Goal: Task Accomplishment & Management: Complete application form

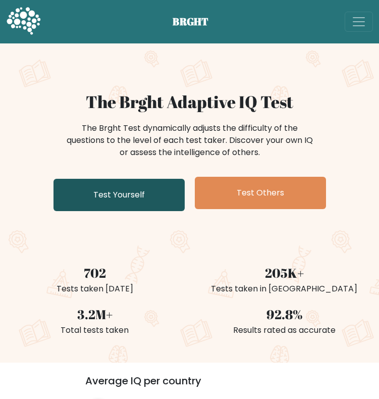
click at [136, 197] on link "Test Yourself" at bounding box center [119, 195] width 131 height 32
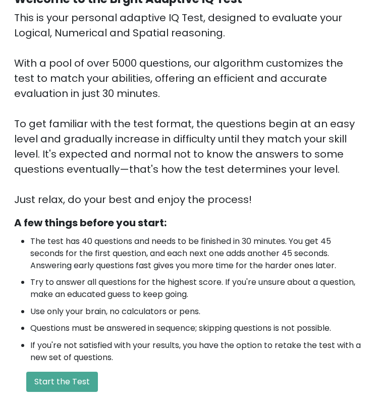
scroll to position [202, 0]
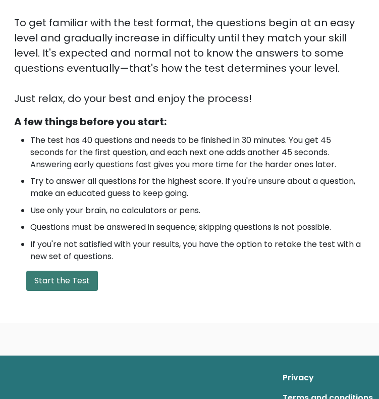
click at [82, 282] on button "Start the Test" at bounding box center [62, 281] width 72 height 20
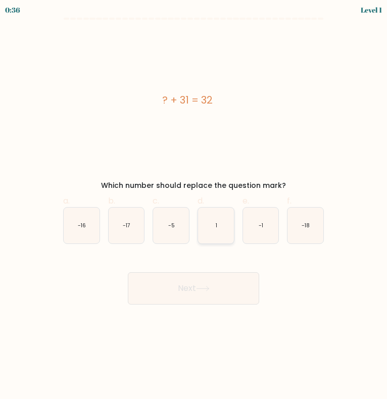
click at [216, 238] on icon "1" at bounding box center [216, 226] width 36 height 36
click at [209, 288] on icon at bounding box center [202, 288] width 12 height 5
click at [340, 151] on form "a. 1" at bounding box center [193, 161] width 387 height 287
click at [210, 221] on icon "1" at bounding box center [216, 226] width 36 height 36
click at [194, 206] on input "d. 1" at bounding box center [193, 202] width 1 height 7
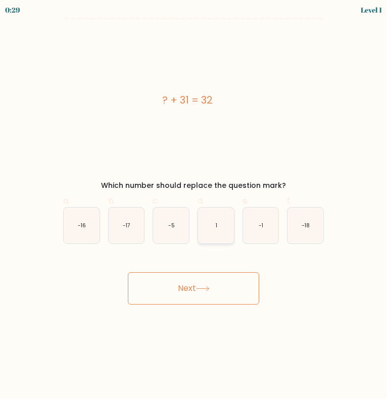
radio input "true"
click at [198, 274] on button "Next" at bounding box center [193, 288] width 131 height 32
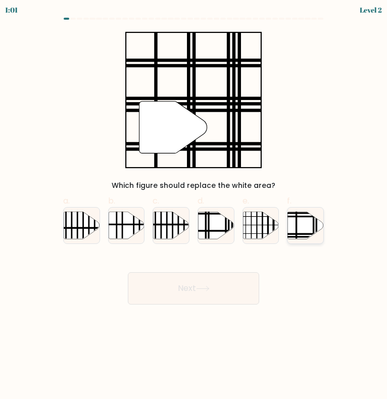
click at [301, 227] on icon at bounding box center [306, 225] width 36 height 27
click at [194, 206] on input "f." at bounding box center [193, 202] width 1 height 7
radio input "true"
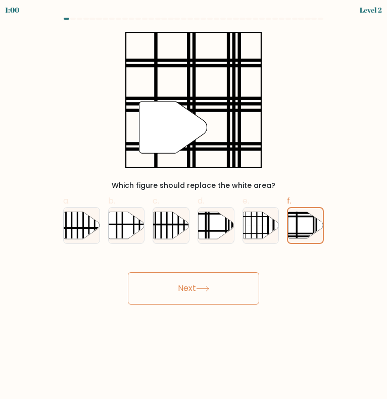
click at [196, 297] on button "Next" at bounding box center [193, 288] width 131 height 32
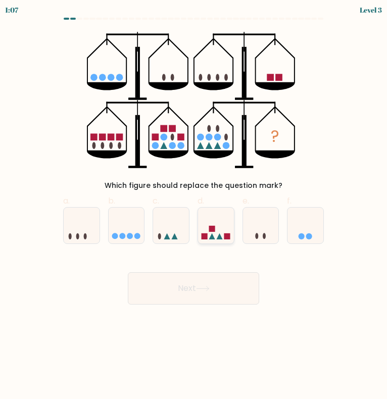
click at [220, 228] on icon at bounding box center [216, 226] width 36 height 30
click at [194, 206] on input "d." at bounding box center [193, 202] width 1 height 7
radio input "true"
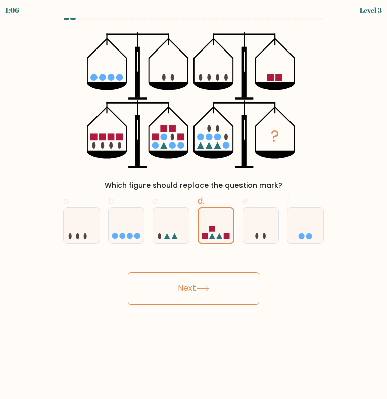
click at [218, 290] on button "Next" at bounding box center [193, 288] width 131 height 32
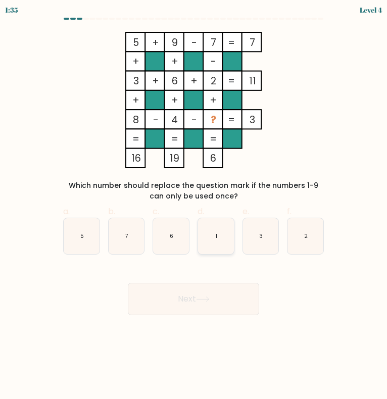
click at [210, 233] on icon "1" at bounding box center [216, 236] width 36 height 36
click at [194, 206] on input "d. 1" at bounding box center [193, 202] width 1 height 7
radio input "true"
click at [217, 303] on button "Next" at bounding box center [193, 299] width 131 height 32
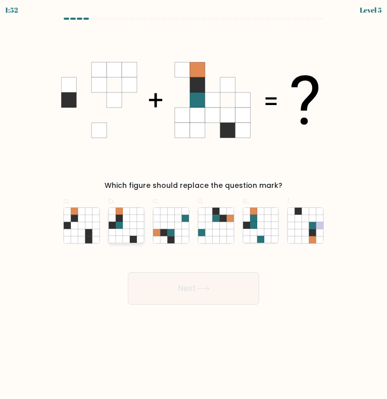
click at [137, 228] on icon at bounding box center [133, 225] width 7 height 7
click at [193, 206] on input "b." at bounding box center [193, 202] width 1 height 7
radio input "true"
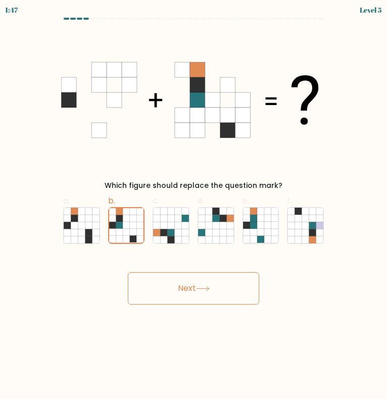
click at [173, 279] on button "Next" at bounding box center [193, 288] width 131 height 32
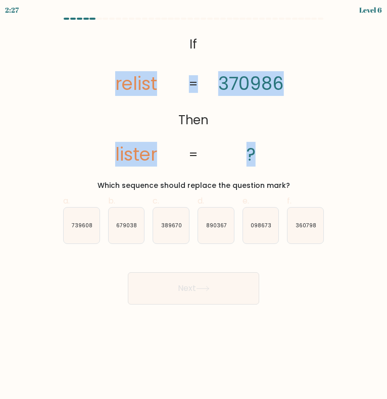
drag, startPoint x: 112, startPoint y: 89, endPoint x: 303, endPoint y: 80, distance: 191.6
click at [228, 80] on icon "@import url('https://fonts.googleapis.com/css?family=Abril+Fatface:400,100,100i…" at bounding box center [193, 100] width 221 height 136
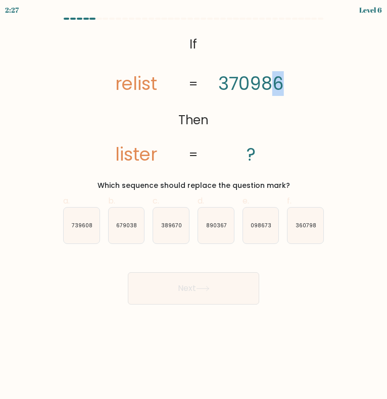
drag, startPoint x: 303, startPoint y: 80, endPoint x: 316, endPoint y: 80, distance: 12.6
click at [316, 80] on div "@import url('https://fonts.googleapis.com/css?family=Abril+Fatface:400,100,100i…" at bounding box center [193, 111] width 273 height 159
click at [259, 112] on icon "@import url('https://fonts.googleapis.com/css?family=Abril+Fatface:400,100,100i…" at bounding box center [193, 100] width 221 height 136
click at [263, 229] on icon "098673" at bounding box center [261, 226] width 36 height 36
click at [194, 206] on input "e. 098673" at bounding box center [193, 202] width 1 height 7
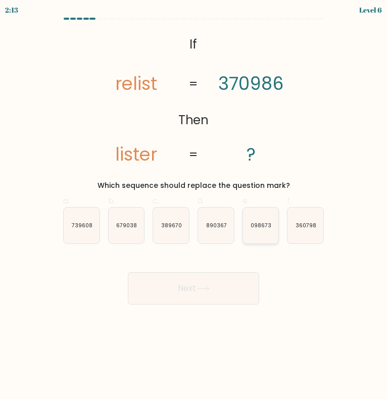
radio input "true"
click at [221, 289] on button "Next" at bounding box center [193, 288] width 131 height 32
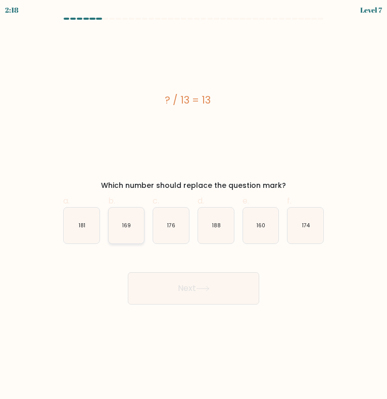
click at [126, 230] on icon "169" at bounding box center [127, 226] width 36 height 36
click at [193, 206] on input "b. 169" at bounding box center [193, 202] width 1 height 7
radio input "true"
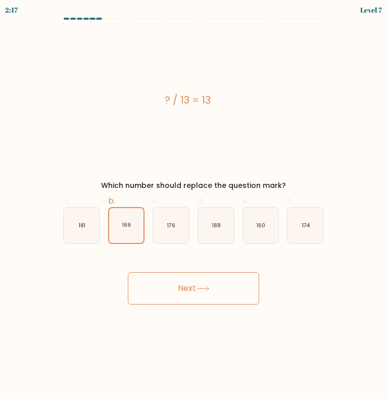
click at [156, 284] on button "Next" at bounding box center [193, 288] width 131 height 32
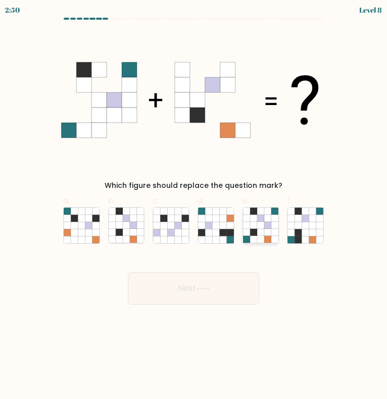
click at [256, 239] on icon at bounding box center [253, 239] width 7 height 7
click at [194, 206] on input "e." at bounding box center [193, 202] width 1 height 7
radio input "true"
click at [234, 281] on button "Next" at bounding box center [193, 288] width 131 height 32
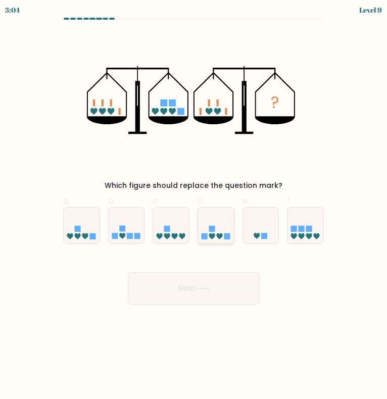
click at [207, 229] on icon at bounding box center [216, 226] width 36 height 30
click at [194, 206] on input "d." at bounding box center [193, 202] width 1 height 7
radio input "true"
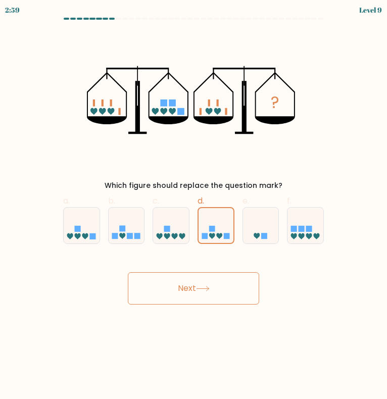
click at [221, 292] on button "Next" at bounding box center [193, 288] width 131 height 32
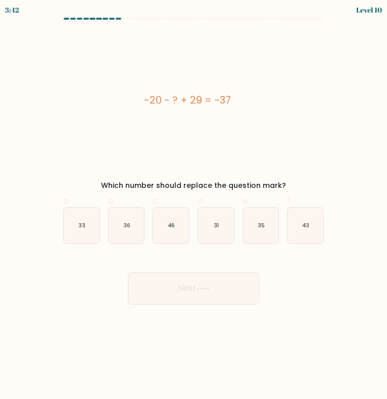
drag, startPoint x: 140, startPoint y: 102, endPoint x: 249, endPoint y: 100, distance: 109.1
click at [249, 100] on div "-20 - ? + 29 = -37" at bounding box center [187, 99] width 265 height 15
copy div "-20 - ? + 29 = -37"
click at [165, 219] on icon "46" at bounding box center [171, 226] width 36 height 36
click at [193, 206] on input "c. 46" at bounding box center [193, 202] width 1 height 7
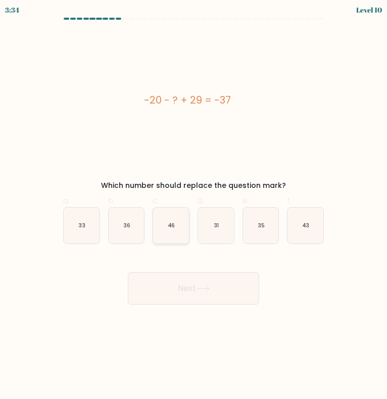
radio input "true"
click at [175, 288] on button "Next" at bounding box center [193, 288] width 131 height 32
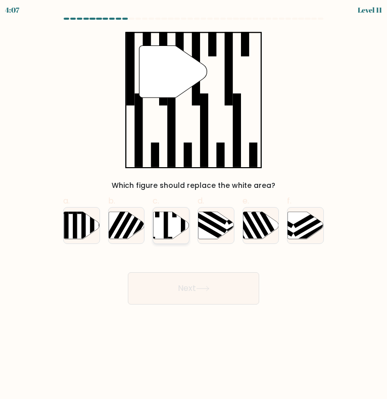
click at [172, 235] on icon at bounding box center [172, 225] width 36 height 27
click at [193, 206] on input "c." at bounding box center [193, 202] width 1 height 7
radio input "true"
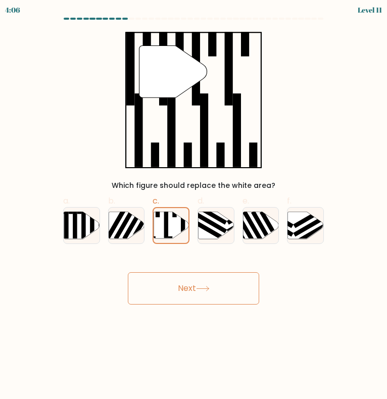
click at [181, 291] on button "Next" at bounding box center [193, 288] width 131 height 32
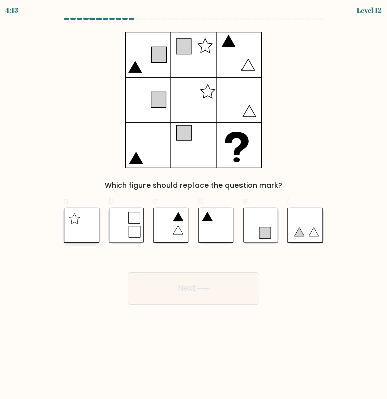
click at [85, 222] on icon at bounding box center [82, 225] width 36 height 35
click at [193, 206] on input "a." at bounding box center [193, 202] width 1 height 7
radio input "true"
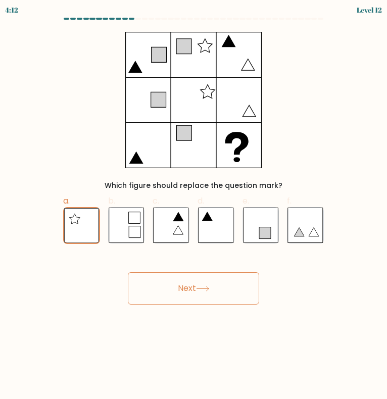
click at [180, 292] on button "Next" at bounding box center [193, 288] width 131 height 32
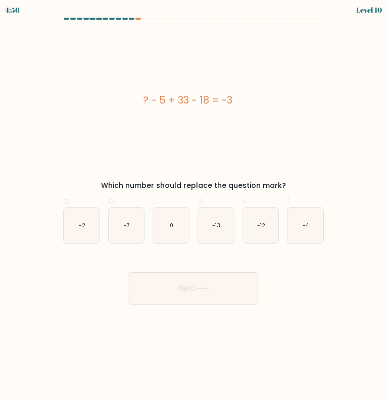
drag, startPoint x: 134, startPoint y: 94, endPoint x: 239, endPoint y: 93, distance: 105.0
click at [239, 93] on div "? - 5 + 33 - 18 = -3" at bounding box center [187, 99] width 265 height 15
copy div "? - 5 + 33 - 18 = -3"
click at [221, 228] on icon "-13" at bounding box center [216, 226] width 36 height 36
click at [194, 206] on input "d. -13" at bounding box center [193, 202] width 1 height 7
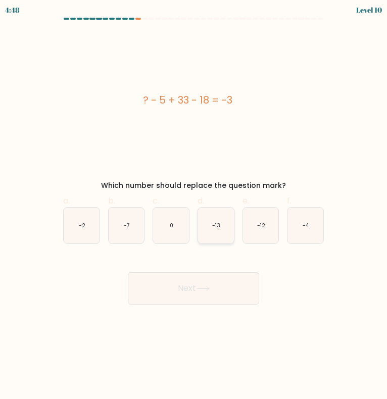
radio input "true"
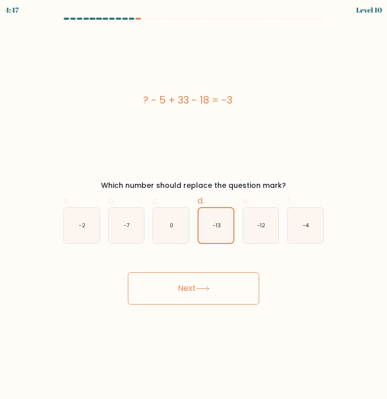
click at [194, 285] on button "Next" at bounding box center [193, 288] width 131 height 32
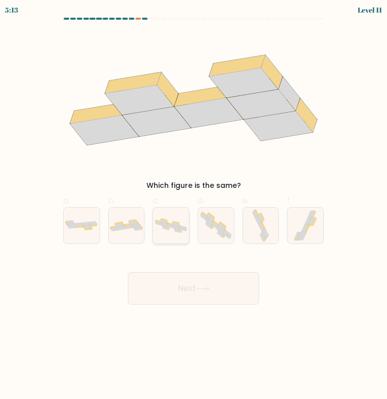
click at [156, 227] on icon at bounding box center [171, 226] width 36 height 18
click at [193, 206] on input "c." at bounding box center [193, 202] width 1 height 7
radio input "true"
click at [138, 227] on icon at bounding box center [137, 229] width 9 height 4
click at [193, 206] on input "b." at bounding box center [193, 202] width 1 height 7
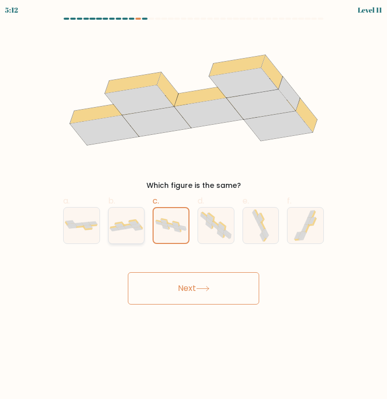
radio input "true"
click at [174, 281] on button "Next" at bounding box center [193, 288] width 131 height 32
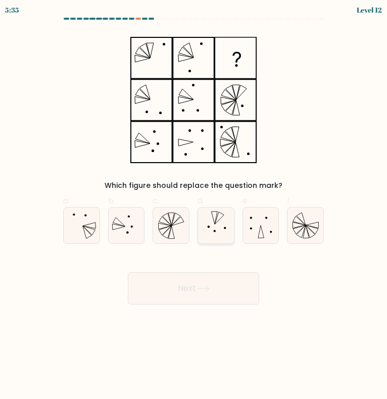
click at [233, 232] on icon at bounding box center [216, 226] width 36 height 36
click at [194, 206] on input "d." at bounding box center [193, 202] width 1 height 7
radio input "true"
click at [136, 227] on icon at bounding box center [127, 226] width 36 height 36
click at [193, 206] on input "b." at bounding box center [193, 202] width 1 height 7
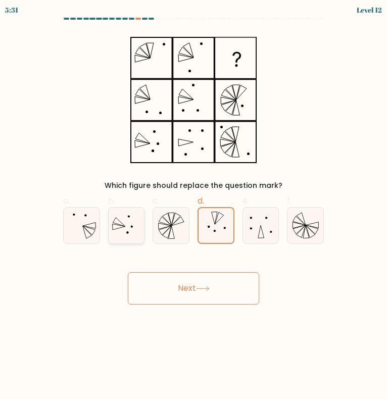
radio input "true"
click at [168, 294] on button "Next" at bounding box center [193, 288] width 131 height 32
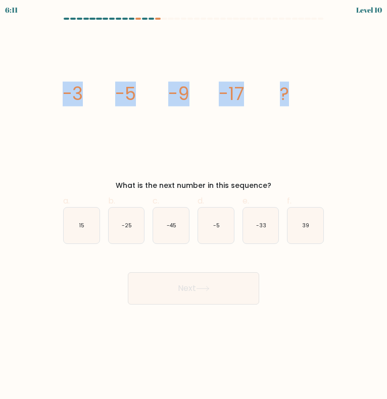
drag, startPoint x: 58, startPoint y: 86, endPoint x: 320, endPoint y: 87, distance: 261.6
click at [320, 87] on div "image/svg+xml -3 -5 -9 -17 ? What is the next number in this sequence?" at bounding box center [193, 111] width 273 height 159
copy g "-3 -5 -9 -17 ?"
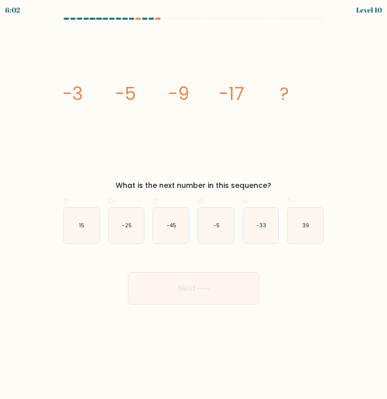
click at [159, 262] on div "Next" at bounding box center [193, 276] width 273 height 57
click at [248, 224] on icon "-33" at bounding box center [261, 226] width 36 height 36
click at [194, 206] on input "e. -33" at bounding box center [193, 202] width 1 height 7
radio input "true"
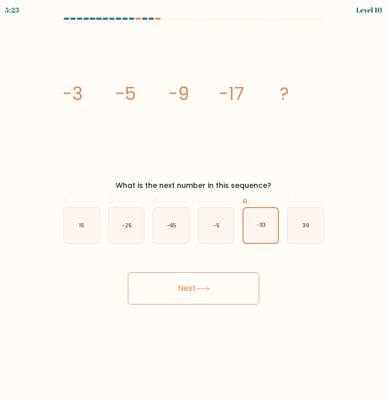
click at [212, 298] on button "Next" at bounding box center [193, 288] width 131 height 32
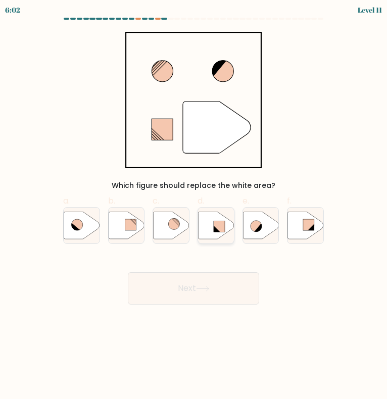
click at [222, 228] on rect at bounding box center [219, 226] width 11 height 11
click at [194, 206] on input "d." at bounding box center [193, 202] width 1 height 7
radio input "true"
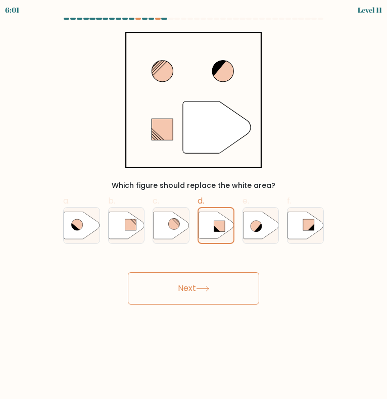
click at [201, 285] on button "Next" at bounding box center [193, 288] width 131 height 32
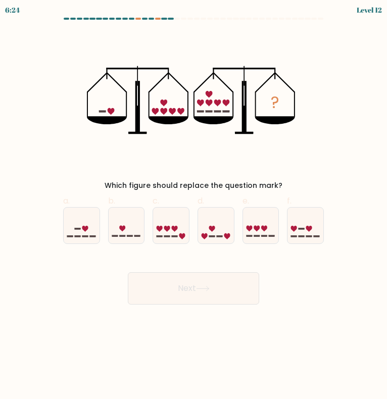
drag, startPoint x: 41, startPoint y: 47, endPoint x: 238, endPoint y: 166, distance: 229.5
click at [238, 166] on form at bounding box center [193, 161] width 387 height 287
click at [188, 240] on div at bounding box center [170, 225] width 37 height 37
click at [193, 206] on input "c." at bounding box center [193, 202] width 1 height 7
radio input "true"
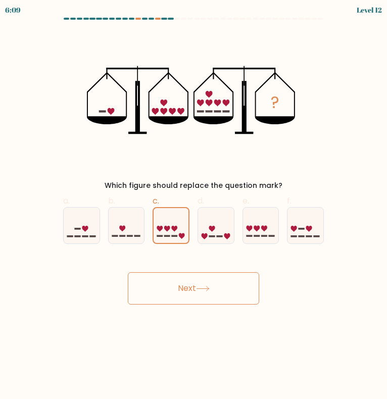
click at [201, 283] on button "Next" at bounding box center [193, 288] width 131 height 32
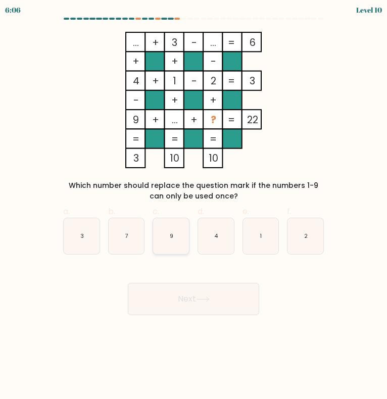
click at [169, 237] on icon "9" at bounding box center [171, 236] width 36 height 36
click at [193, 206] on input "c. 9" at bounding box center [193, 202] width 1 height 7
radio input "true"
click at [177, 302] on button "Next" at bounding box center [193, 299] width 131 height 32
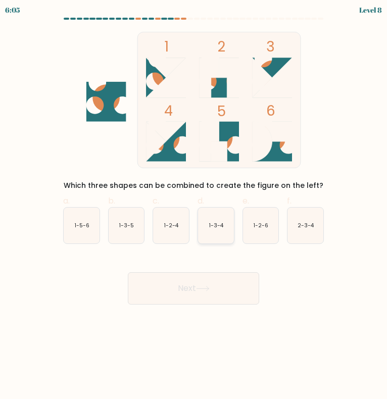
click at [220, 227] on text "1-3-4" at bounding box center [216, 226] width 15 height 8
click at [194, 206] on input "d. 1-3-4" at bounding box center [193, 202] width 1 height 7
radio input "true"
click at [205, 288] on icon at bounding box center [203, 289] width 14 height 6
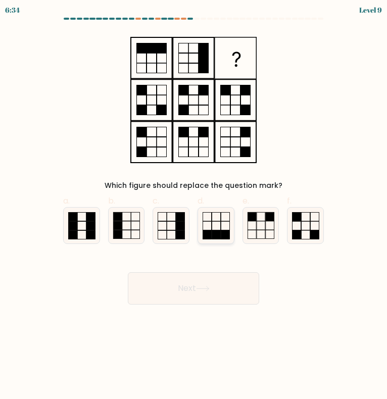
click at [207, 230] on rect at bounding box center [206, 225] width 9 height 9
click at [194, 206] on input "d." at bounding box center [193, 202] width 1 height 7
radio input "true"
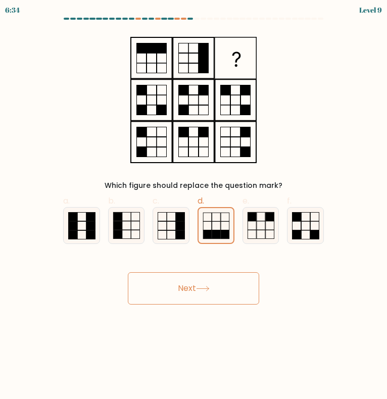
click at [218, 298] on button "Next" at bounding box center [193, 288] width 131 height 32
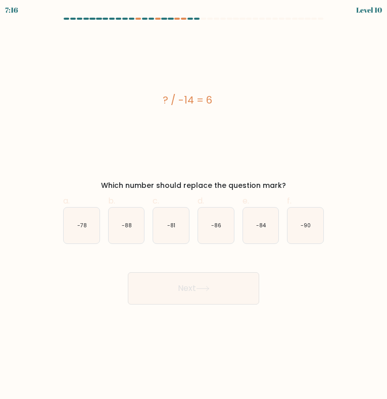
drag, startPoint x: 134, startPoint y: 103, endPoint x: 279, endPoint y: 130, distance: 147.6
click at [279, 130] on div "? / -14 = 6" at bounding box center [187, 100] width 265 height 136
copy div "? / -14 = 6"
click at [263, 235] on icon "-84" at bounding box center [261, 226] width 36 height 36
click at [194, 206] on input "e. -84" at bounding box center [193, 202] width 1 height 7
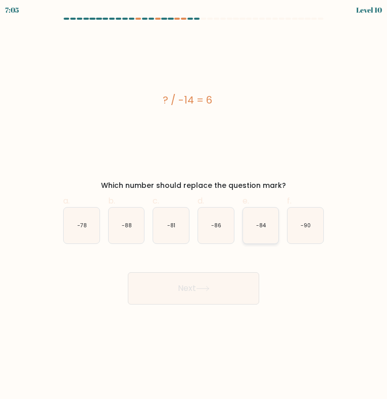
radio input "true"
click at [239, 292] on button "Next" at bounding box center [193, 288] width 131 height 32
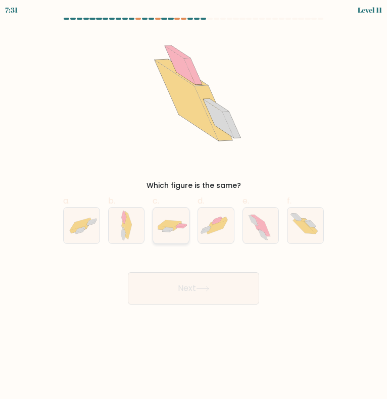
click at [177, 220] on icon at bounding box center [171, 225] width 36 height 15
click at [193, 206] on input "c." at bounding box center [193, 202] width 1 height 7
radio input "true"
click at [200, 276] on button "Next" at bounding box center [193, 288] width 131 height 32
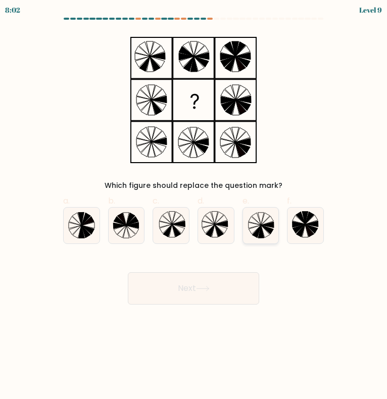
click at [256, 239] on icon at bounding box center [261, 226] width 36 height 36
click at [194, 206] on input "e." at bounding box center [193, 202] width 1 height 7
radio input "true"
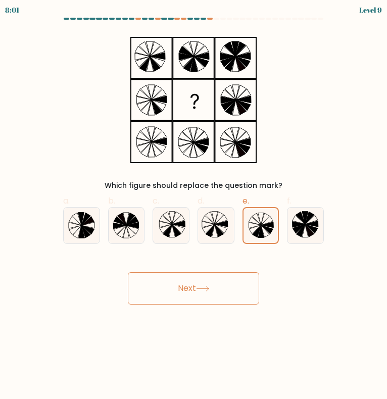
click at [226, 288] on button "Next" at bounding box center [193, 288] width 131 height 32
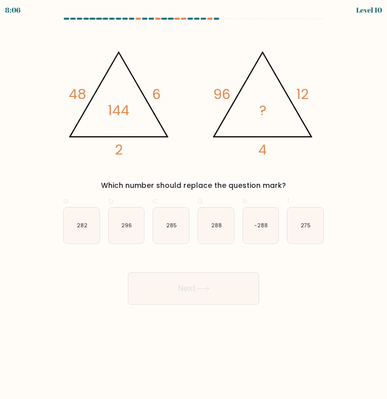
click at [191, 218] on div "c. 285" at bounding box center [170, 219] width 45 height 49
click at [203, 231] on icon "288" at bounding box center [216, 226] width 36 height 36
click at [194, 206] on input "d. 288" at bounding box center [193, 202] width 1 height 7
radio input "true"
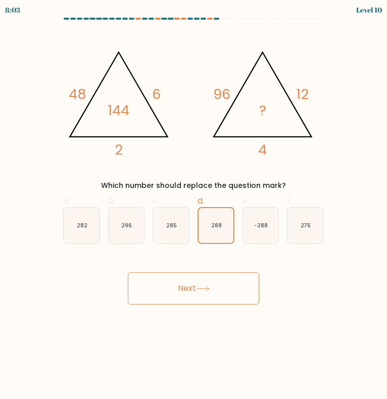
click at [198, 299] on button "Next" at bounding box center [193, 288] width 131 height 32
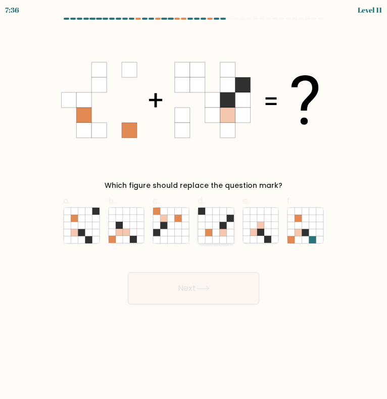
click at [223, 235] on icon at bounding box center [222, 232] width 7 height 7
click at [194, 206] on input "d." at bounding box center [193, 202] width 1 height 7
radio input "true"
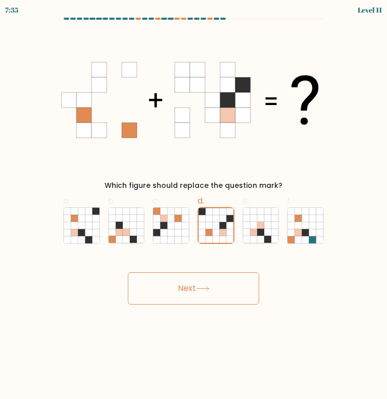
click at [219, 287] on button "Next" at bounding box center [193, 288] width 131 height 32
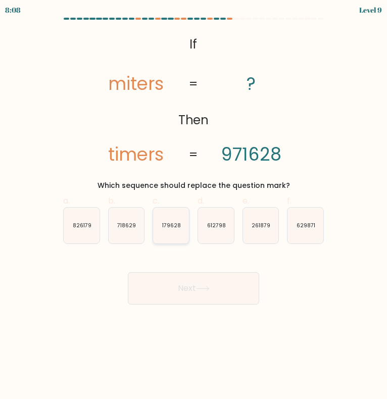
click at [168, 236] on icon "179628" at bounding box center [171, 226] width 36 height 36
click at [193, 206] on input "c. 179628" at bounding box center [193, 202] width 1 height 7
radio input "true"
click at [186, 299] on button "Next" at bounding box center [193, 288] width 131 height 32
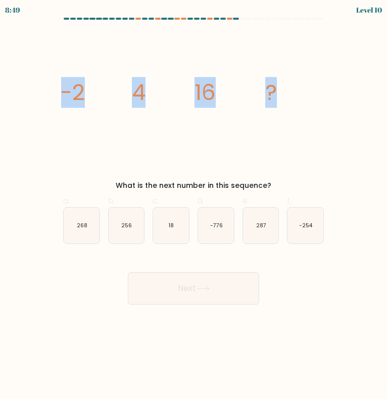
drag, startPoint x: 35, startPoint y: 95, endPoint x: 343, endPoint y: 76, distance: 308.6
click at [343, 76] on form at bounding box center [193, 161] width 387 height 287
copy g "-2 4 16 ?"
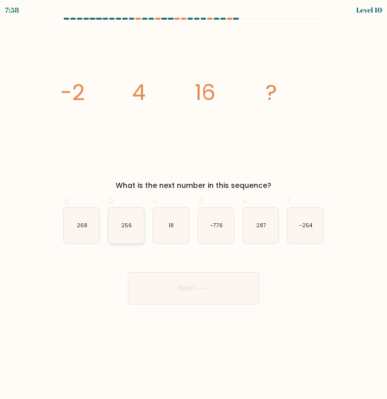
click at [136, 229] on icon "256" at bounding box center [127, 226] width 36 height 36
click at [193, 206] on input "b. 256" at bounding box center [193, 202] width 1 height 7
radio input "true"
click at [160, 286] on button "Next" at bounding box center [193, 288] width 131 height 32
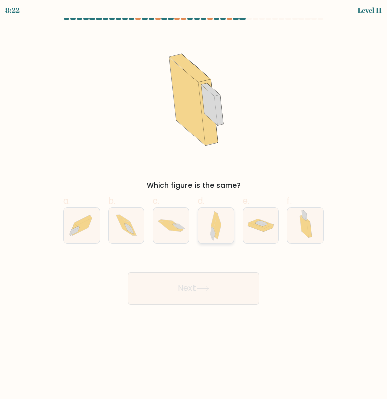
click at [221, 224] on icon at bounding box center [218, 227] width 8 height 26
click at [194, 206] on input "d." at bounding box center [193, 202] width 1 height 7
radio input "true"
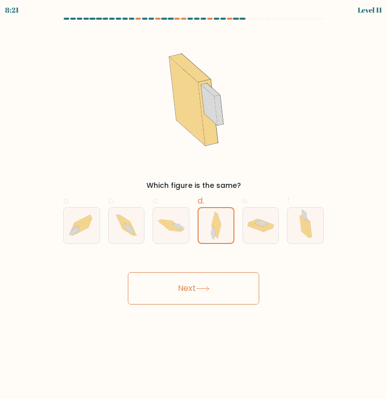
click at [235, 287] on button "Next" at bounding box center [193, 288] width 131 height 32
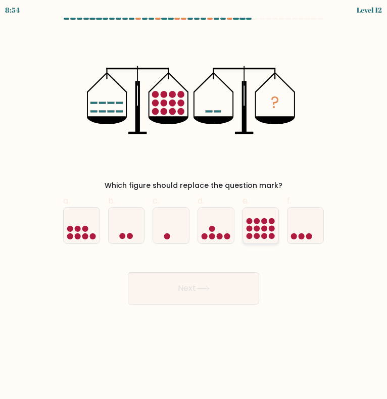
click at [262, 231] on circle at bounding box center [264, 229] width 6 height 6
click at [194, 206] on input "e." at bounding box center [193, 202] width 1 height 7
radio input "true"
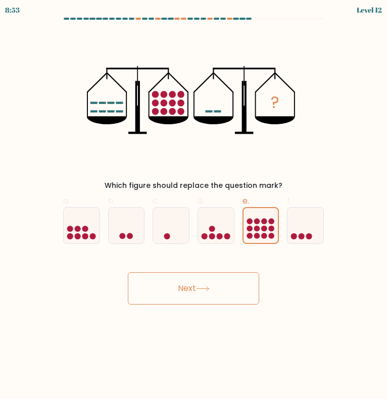
click at [223, 283] on button "Next" at bounding box center [193, 288] width 131 height 32
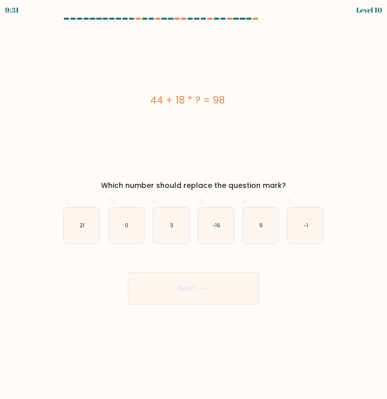
drag, startPoint x: 175, startPoint y: 103, endPoint x: 255, endPoint y: 101, distance: 80.3
click at [255, 101] on div "44 + 18 * ? = 98" at bounding box center [187, 99] width 265 height 15
copy div "44 + 18 * ? = 98"
click at [160, 233] on icon "3" at bounding box center [171, 226] width 36 height 36
click at [193, 206] on input "c. 3" at bounding box center [193, 202] width 1 height 7
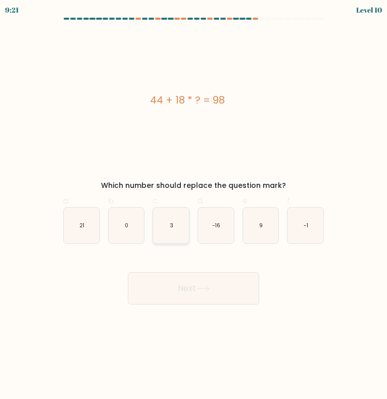
radio input "true"
click at [165, 294] on button "Next" at bounding box center [193, 288] width 131 height 32
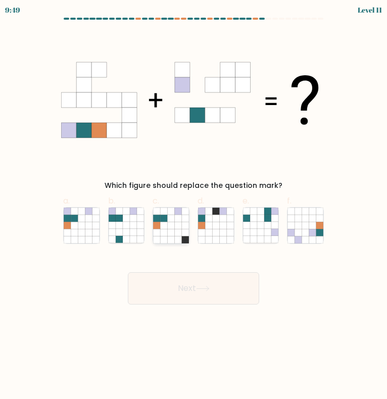
click at [178, 226] on icon at bounding box center [178, 225] width 7 height 7
click at [193, 206] on input "c." at bounding box center [193, 202] width 1 height 7
radio input "true"
click at [181, 283] on button "Next" at bounding box center [193, 288] width 131 height 32
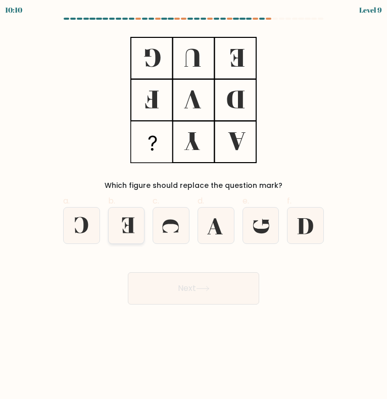
click at [124, 222] on icon at bounding box center [127, 226] width 36 height 36
click at [193, 206] on input "b." at bounding box center [193, 202] width 1 height 7
radio input "true"
click at [141, 285] on button "Next" at bounding box center [193, 288] width 131 height 32
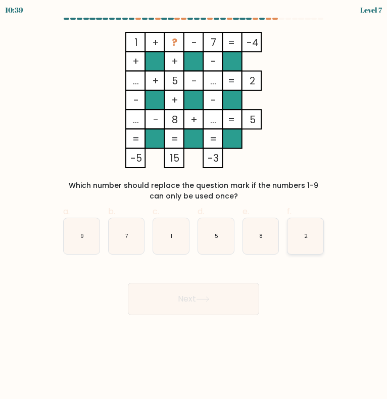
click at [302, 239] on icon "2" at bounding box center [305, 236] width 36 height 36
click at [194, 206] on input "f. 2" at bounding box center [193, 202] width 1 height 7
radio input "true"
click at [171, 300] on button "Next" at bounding box center [193, 299] width 131 height 32
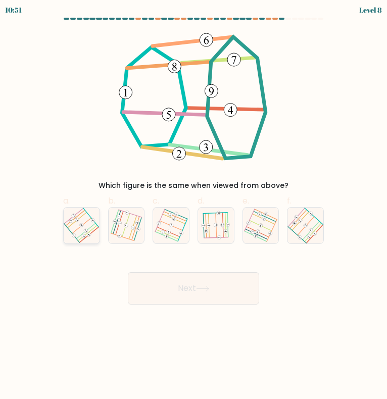
click at [76, 224] on icon at bounding box center [81, 225] width 28 height 29
click at [193, 206] on input "a." at bounding box center [193, 202] width 1 height 7
radio input "true"
click at [197, 277] on button "Next" at bounding box center [193, 288] width 131 height 32
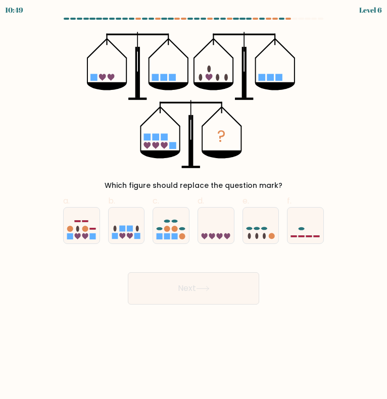
click at [195, 285] on button "Next" at bounding box center [193, 288] width 131 height 32
click at [309, 272] on div "Next" at bounding box center [193, 276] width 273 height 57
click at [130, 239] on icon at bounding box center [127, 226] width 36 height 30
click at [193, 206] on input "b." at bounding box center [193, 202] width 1 height 7
radio input "true"
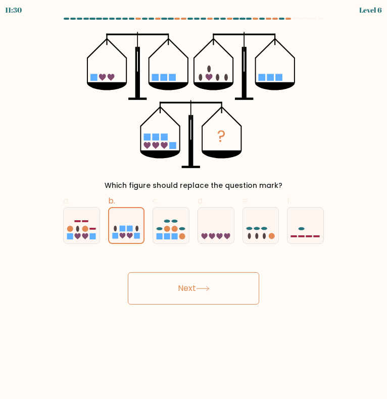
click at [165, 293] on button "Next" at bounding box center [193, 288] width 131 height 32
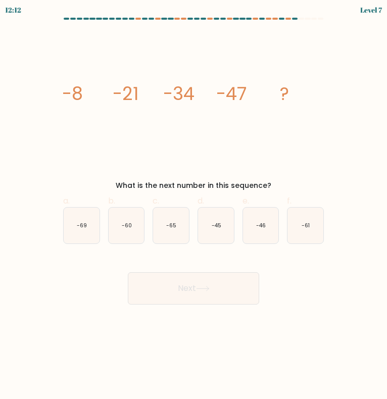
drag, startPoint x: 46, startPoint y: 107, endPoint x: 304, endPoint y: 174, distance: 267.0
click at [304, 174] on form at bounding box center [193, 161] width 387 height 287
copy div "-8 -21 -34 -47 ? What is the next number in this sequence?"
click at [213, 143] on icon "image/svg+xml -8 -21 -34 -47 ?" at bounding box center [193, 100] width 265 height 136
click at [127, 230] on icon "-60" at bounding box center [127, 226] width 36 height 36
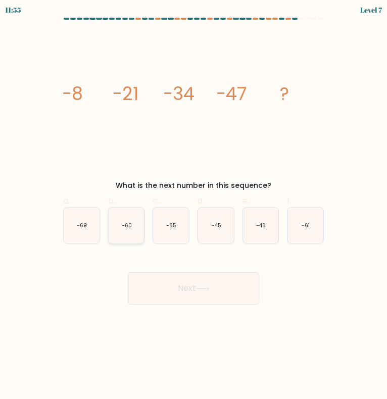
click at [193, 206] on input "b. -60" at bounding box center [193, 202] width 1 height 7
radio input "true"
click at [181, 304] on body "11:55 Level 7" at bounding box center [193, 199] width 387 height 399
click at [187, 295] on button "Next" at bounding box center [193, 288] width 131 height 32
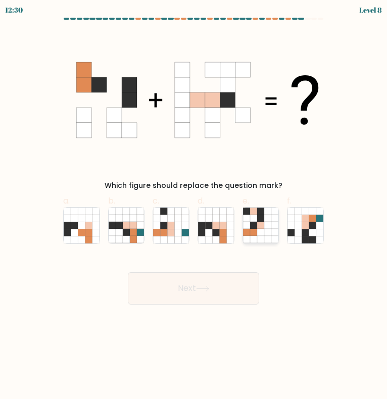
click at [248, 235] on icon at bounding box center [246, 232] width 7 height 7
click at [194, 206] on input "e." at bounding box center [193, 202] width 1 height 7
radio input "true"
click at [216, 294] on button "Next" at bounding box center [193, 288] width 131 height 32
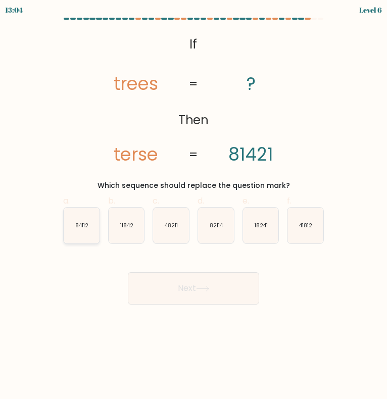
click at [68, 230] on icon "84112" at bounding box center [82, 226] width 36 height 36
click at [193, 206] on input "a. 84112" at bounding box center [193, 202] width 1 height 7
radio input "true"
click at [138, 276] on button "Next" at bounding box center [193, 288] width 131 height 32
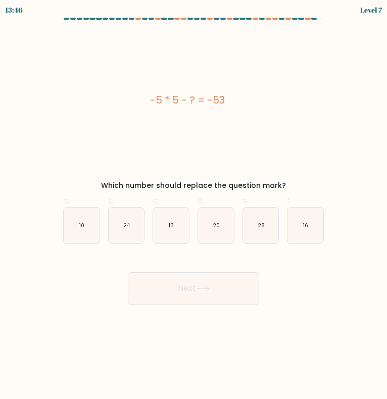
drag, startPoint x: 137, startPoint y: 90, endPoint x: 282, endPoint y: 176, distance: 168.0
click at [282, 176] on div "-5 * 5 - ? = -53 Which number should replace the question mark?" at bounding box center [193, 111] width 273 height 159
copy div "-5 * 5 - ? = -53 Which number should replace the question mark?"
click at [258, 231] on icon "28" at bounding box center [261, 226] width 36 height 36
click at [194, 206] on input "e. 28" at bounding box center [193, 202] width 1 height 7
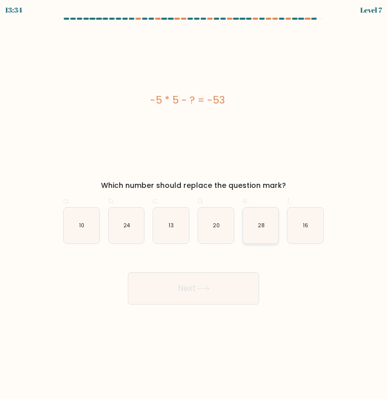
radio input "true"
click at [230, 300] on button "Next" at bounding box center [193, 288] width 131 height 32
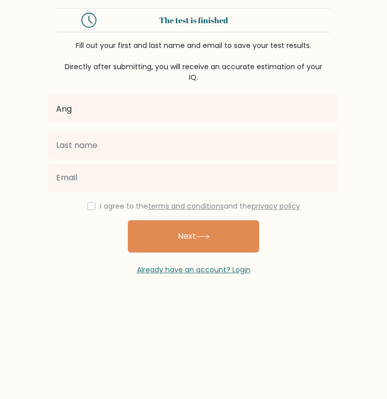
type input "ANGELICA GAY"
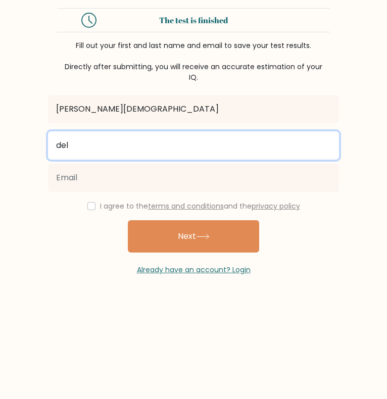
type input "DELA CRUZ"
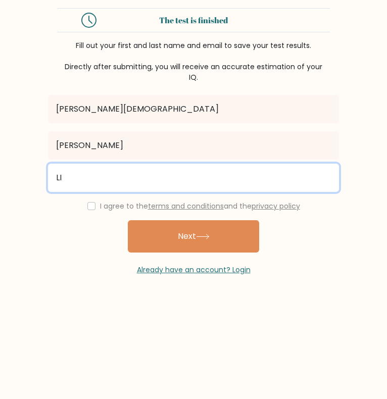
type input "L"
type input "limangelicagay@gmail.com"
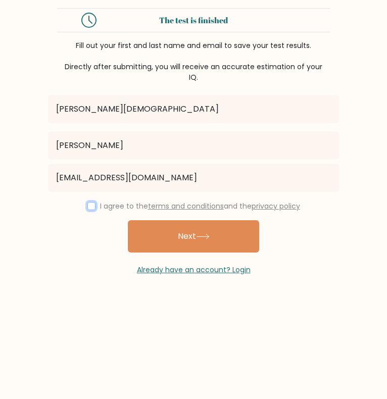
click at [89, 206] on input "checkbox" at bounding box center [91, 206] width 8 height 8
checkbox input "true"
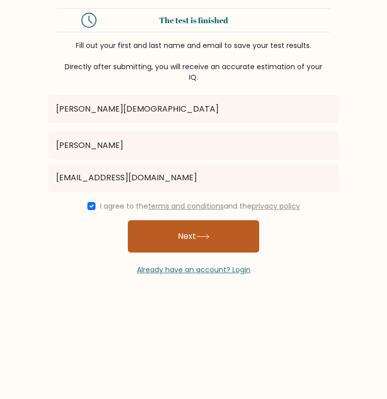
click at [143, 230] on button "Next" at bounding box center [193, 236] width 131 height 32
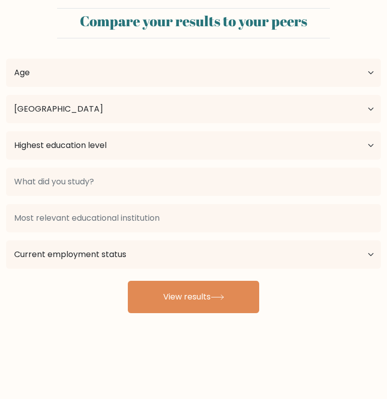
select select "PH"
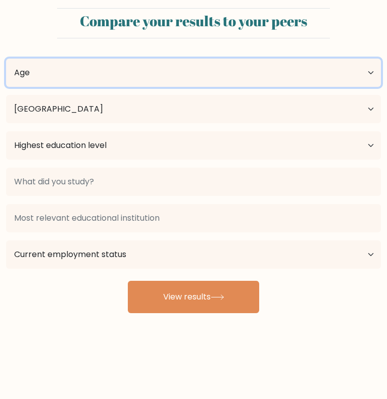
click at [133, 80] on select "Age Under [DEMOGRAPHIC_DATA] [DEMOGRAPHIC_DATA] [DEMOGRAPHIC_DATA] [DEMOGRAPHIC…" at bounding box center [193, 73] width 375 height 28
select select "25_34"
click at [6, 59] on select "Age Under [DEMOGRAPHIC_DATA] [DEMOGRAPHIC_DATA] [DEMOGRAPHIC_DATA] [DEMOGRAPHIC…" at bounding box center [193, 73] width 375 height 28
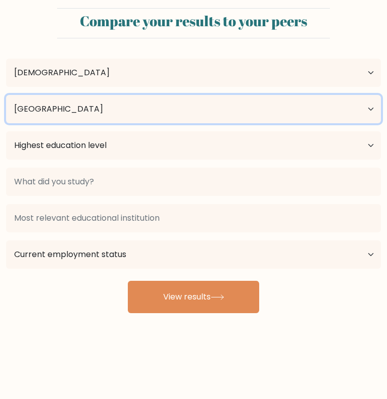
click at [108, 117] on select "Country [GEOGRAPHIC_DATA] [GEOGRAPHIC_DATA] [GEOGRAPHIC_DATA] [US_STATE] [GEOGR…" at bounding box center [193, 109] width 375 height 28
click at [108, 116] on select "Country Afghanistan Albania Algeria American Samoa Andorra Angola Anguilla Anta…" at bounding box center [193, 109] width 375 height 28
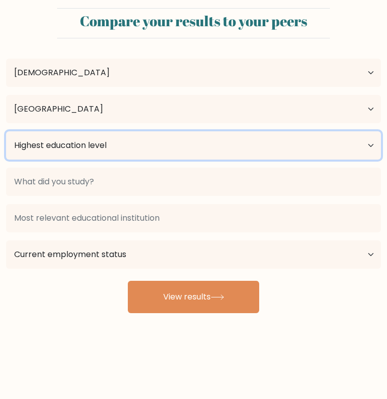
click at [95, 142] on select "Highest education level No schooling Primary Lower Secondary Upper Secondary Oc…" at bounding box center [193, 145] width 375 height 28
select select "masters_degree"
click at [6, 131] on select "Highest education level No schooling Primary Lower Secondary Upper Secondary Oc…" at bounding box center [193, 145] width 375 height 28
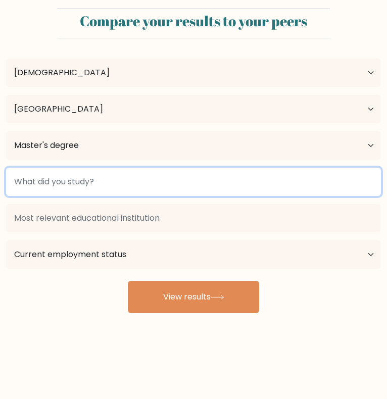
click at [91, 179] on input at bounding box center [193, 182] width 375 height 28
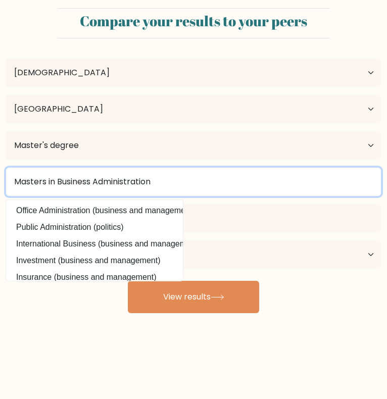
type input "Masters in Business Administration"
click at [128, 281] on button "View results" at bounding box center [193, 297] width 131 height 32
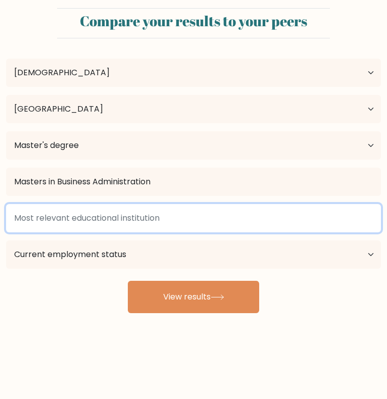
click at [94, 220] on input at bounding box center [193, 218] width 375 height 28
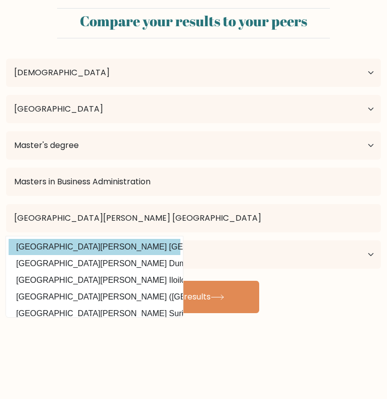
click at [82, 247] on option "St. Paul University Philippines (Philippines)" at bounding box center [95, 247] width 172 height 16
type input "St. Paul University Philippines"
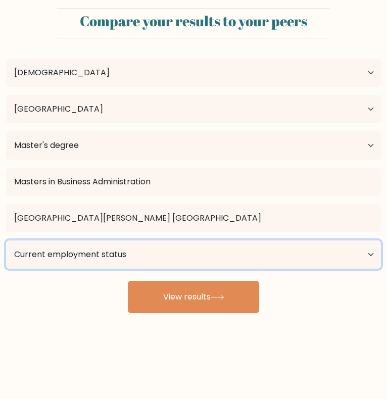
click at [84, 256] on select "Current employment status Employed Student Retired Other / prefer not to answer" at bounding box center [193, 254] width 375 height 28
select select "employed"
click at [6, 240] on select "Current employment status Employed Student Retired Other / prefer not to answer" at bounding box center [193, 254] width 375 height 28
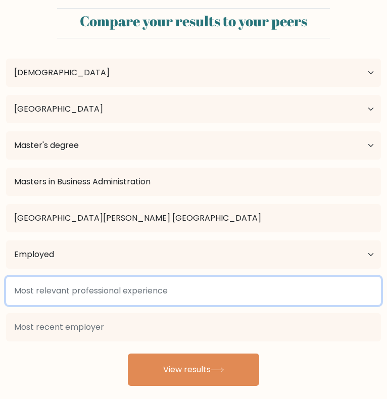
click at [222, 295] on input at bounding box center [193, 291] width 375 height 28
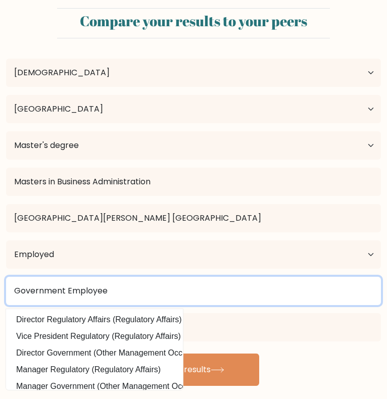
type input "Government Employee"
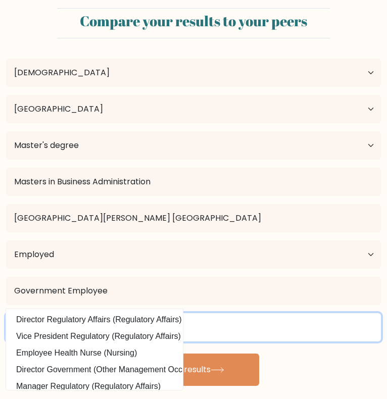
click at [219, 332] on input at bounding box center [193, 327] width 375 height 28
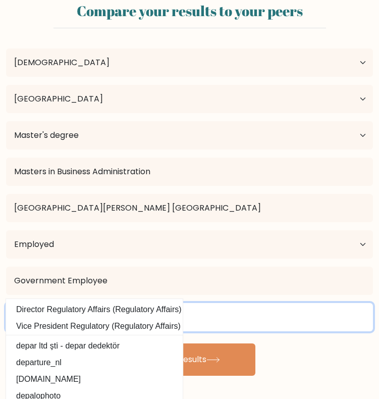
scroll to position [27, 0]
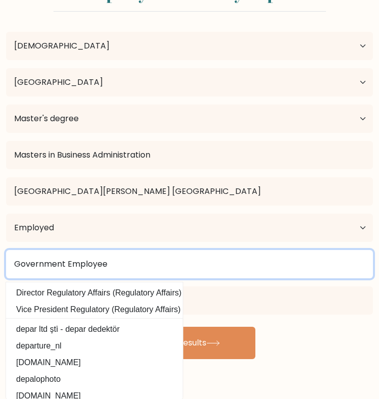
click at [131, 265] on input "Government Employee" at bounding box center [189, 264] width 367 height 28
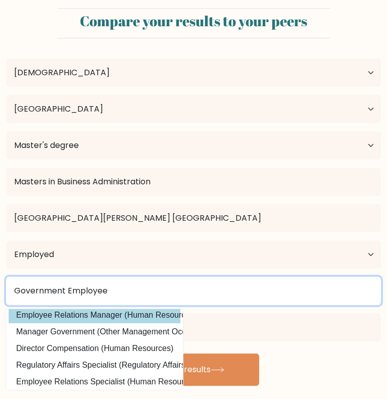
scroll to position [98, 0]
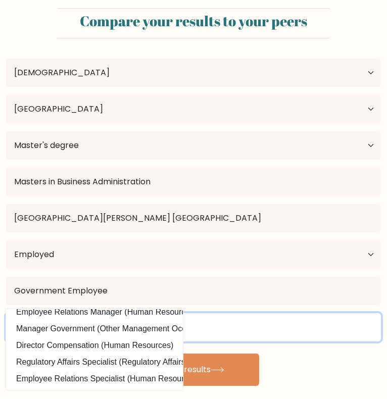
click at [237, 323] on input "Depa" at bounding box center [193, 327] width 375 height 28
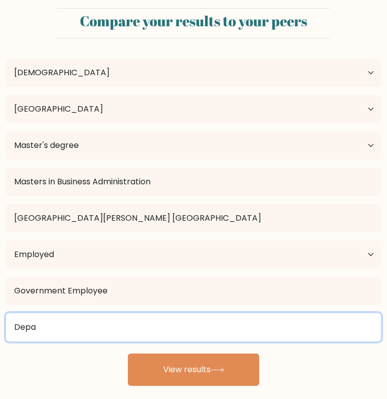
click at [120, 336] on input "Depa" at bounding box center [193, 327] width 375 height 28
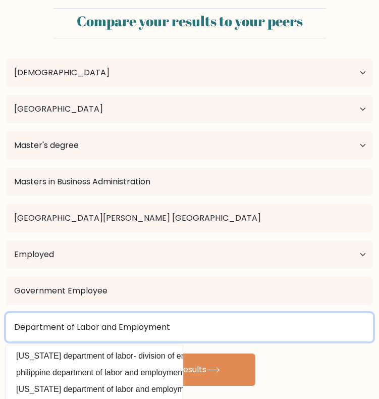
type input "Department of Labor and Employment"
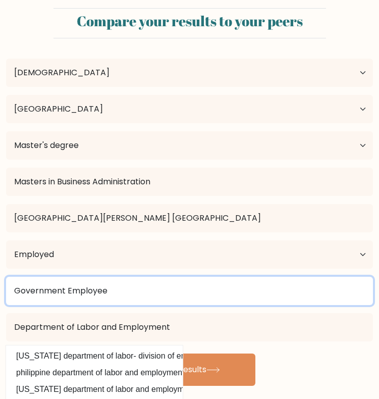
click at [180, 299] on input "Government Employee" at bounding box center [189, 291] width 367 height 28
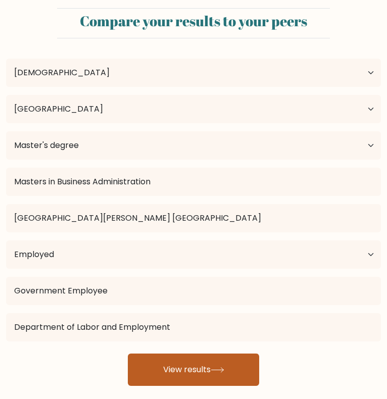
click at [173, 362] on button "View results" at bounding box center [193, 369] width 131 height 32
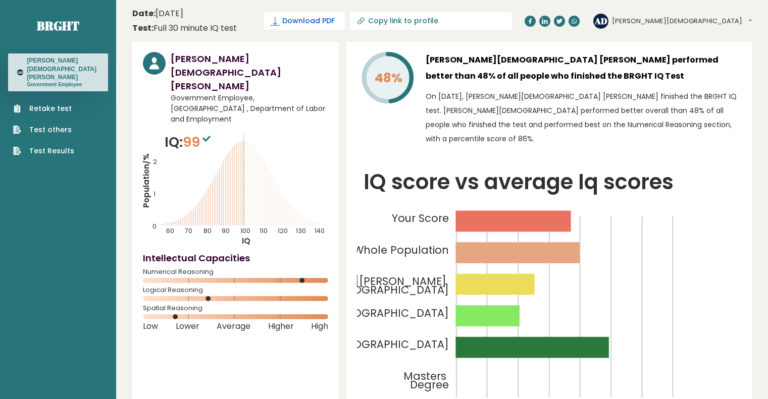
click at [335, 23] on span "Download PDF" at bounding box center [308, 21] width 53 height 11
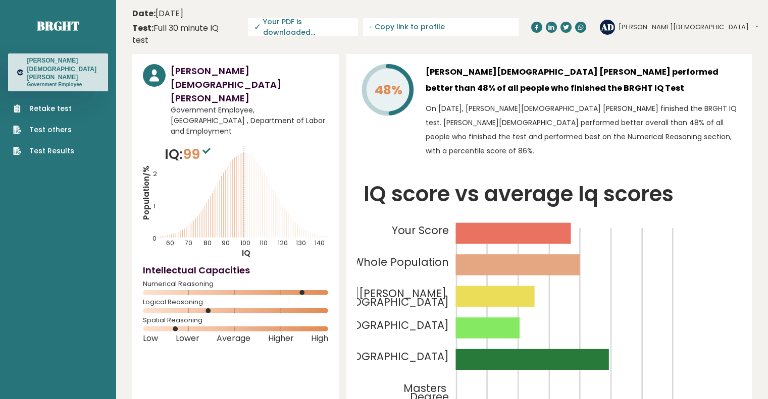
click at [210, 148] on icon at bounding box center [206, 151] width 8 height 6
click at [61, 104] on link "Retake test" at bounding box center [43, 109] width 61 height 11
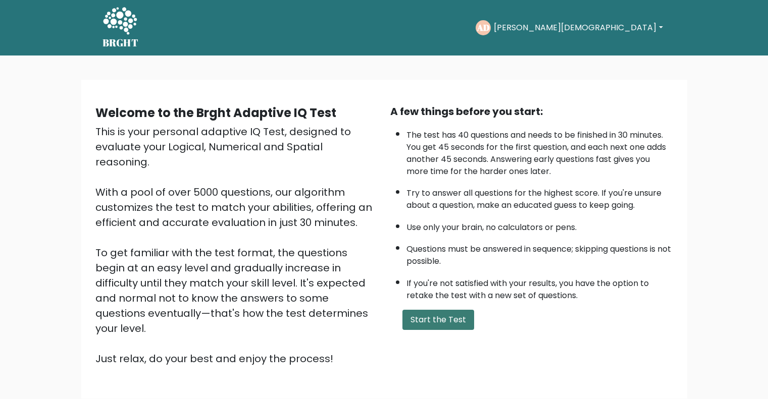
click at [418, 319] on button "Start the Test" at bounding box center [438, 320] width 72 height 20
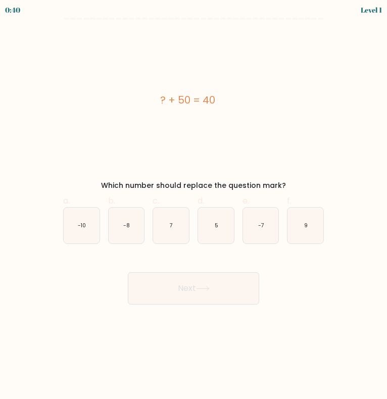
drag, startPoint x: 157, startPoint y: 106, endPoint x: 242, endPoint y: 98, distance: 86.2
click at [242, 98] on div "? + 50 = 40" at bounding box center [187, 99] width 265 height 15
copy div "? + 50 = 40"
click at [93, 224] on icon "-10" at bounding box center [82, 226] width 36 height 36
click at [193, 206] on input "a. -10" at bounding box center [193, 202] width 1 height 7
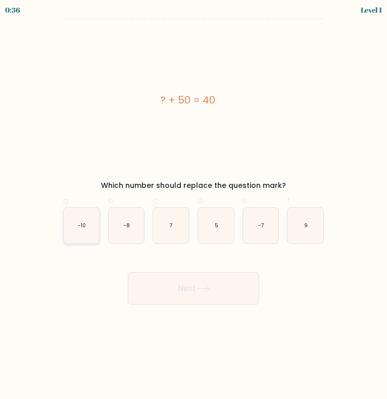
radio input "true"
click at [182, 290] on button "Next" at bounding box center [193, 288] width 131 height 32
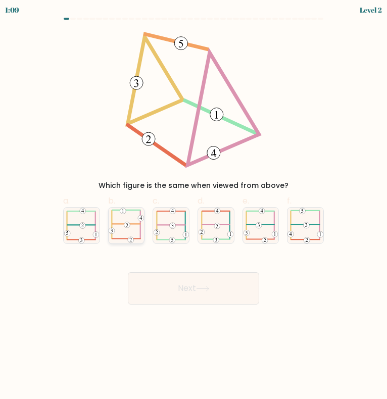
click at [111, 230] on 715 at bounding box center [112, 231] width 6 height 6
click at [193, 206] on input "b." at bounding box center [193, 202] width 1 height 7
radio input "true"
click at [164, 285] on button "Next" at bounding box center [193, 288] width 131 height 32
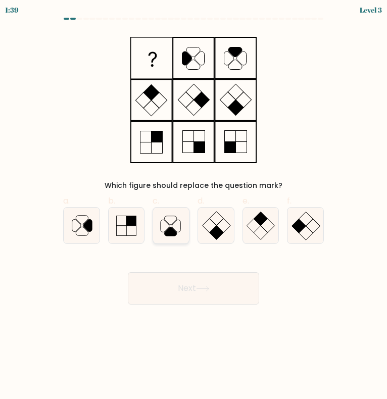
click at [155, 228] on icon at bounding box center [171, 226] width 36 height 36
click at [193, 206] on input "c." at bounding box center [193, 202] width 1 height 7
radio input "true"
click at [183, 279] on button "Next" at bounding box center [193, 288] width 131 height 32
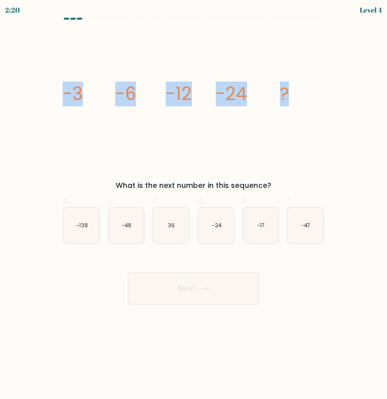
drag, startPoint x: 282, startPoint y: 115, endPoint x: 387, endPoint y: 130, distance: 105.5
click at [387, 130] on html "2:20 Level 4" at bounding box center [193, 199] width 387 height 399
copy g "-3 -6 -12 -24 ?"
click at [127, 233] on icon "-48" at bounding box center [127, 226] width 36 height 36
click at [193, 206] on input "b. -48" at bounding box center [193, 202] width 1 height 7
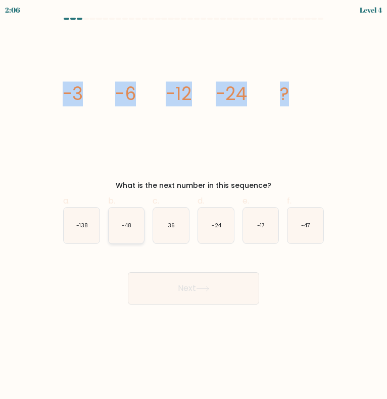
radio input "true"
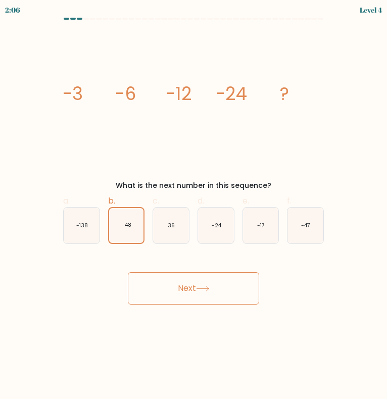
click at [158, 288] on button "Next" at bounding box center [193, 288] width 131 height 32
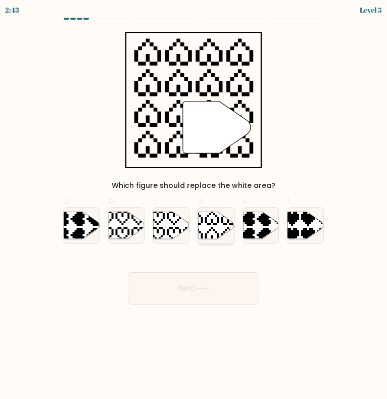
click at [213, 223] on icon at bounding box center [204, 209] width 63 height 63
click at [194, 206] on input "d." at bounding box center [193, 202] width 1 height 7
radio input "true"
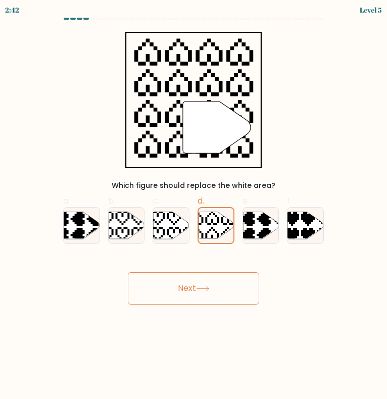
click at [196, 285] on button "Next" at bounding box center [193, 288] width 131 height 32
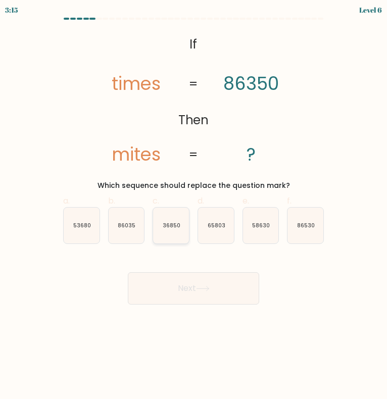
click at [180, 228] on icon "36850" at bounding box center [171, 226] width 36 height 36
click at [193, 206] on input "c. 36850" at bounding box center [193, 202] width 1 height 7
radio input "true"
click at [201, 287] on icon at bounding box center [203, 289] width 14 height 6
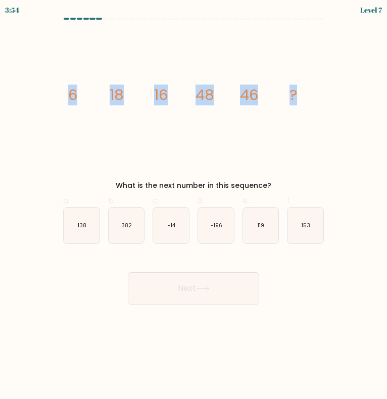
drag, startPoint x: 88, startPoint y: 97, endPoint x: 334, endPoint y: 106, distance: 246.6
click at [334, 106] on form at bounding box center [193, 161] width 387 height 287
copy g "6 18 16 48 46 ?"
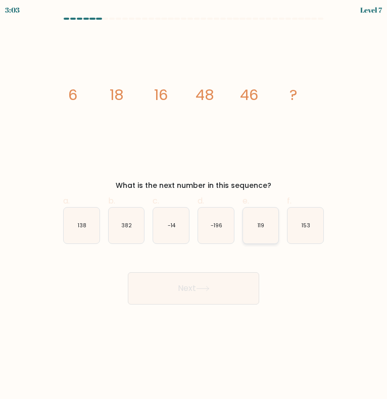
click at [256, 227] on icon "119" at bounding box center [261, 226] width 36 height 36
click at [194, 206] on input "e. 119" at bounding box center [193, 202] width 1 height 7
radio input "true"
click at [239, 286] on button "Next" at bounding box center [193, 288] width 131 height 32
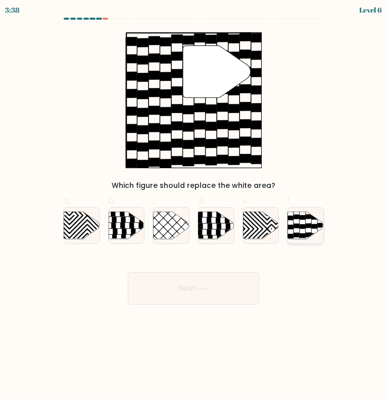
click at [294, 224] on icon at bounding box center [297, 226] width 6 height 5
click at [194, 206] on input "f." at bounding box center [193, 202] width 1 height 7
radio input "true"
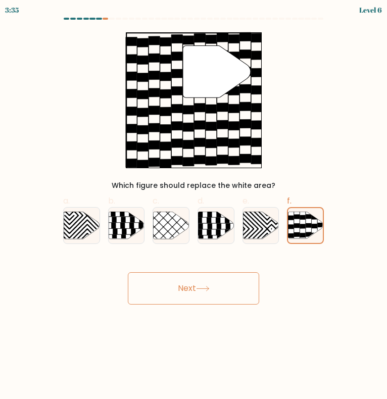
click at [199, 280] on button "Next" at bounding box center [193, 288] width 131 height 32
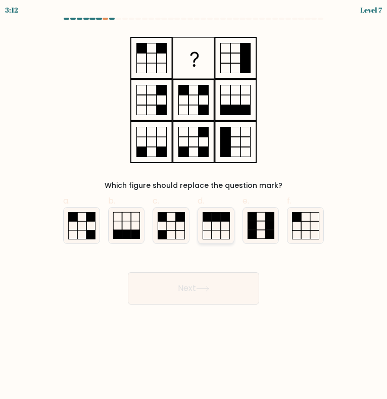
click at [209, 224] on icon at bounding box center [216, 226] width 36 height 36
click at [194, 206] on input "d." at bounding box center [193, 202] width 1 height 7
radio input "true"
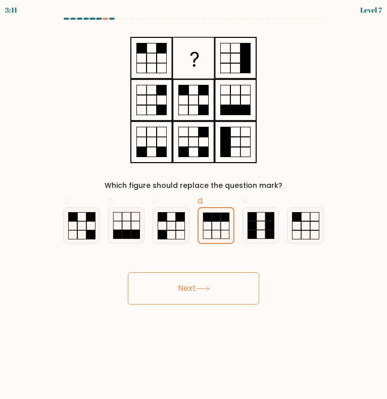
click at [168, 291] on button "Next" at bounding box center [193, 288] width 131 height 32
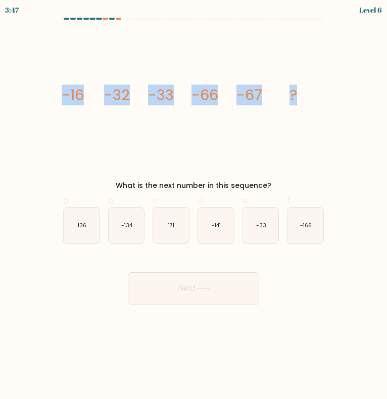
drag, startPoint x: 38, startPoint y: 90, endPoint x: 372, endPoint y: 115, distance: 334.7
click at [372, 115] on form at bounding box center [193, 161] width 387 height 287
copy g "-16 -32 -33 -66 -67 ?"
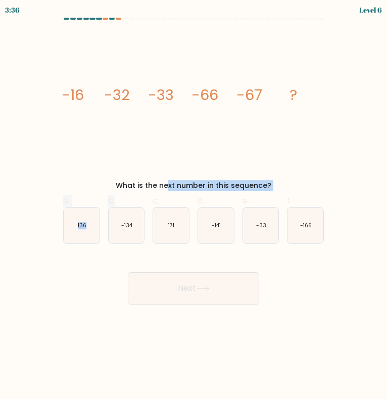
drag, startPoint x: 117, startPoint y: 187, endPoint x: 103, endPoint y: 184, distance: 13.9
click at [103, 184] on form at bounding box center [193, 161] width 387 height 287
copy form "What is the next number in this sequence? a. 136 b."
click at [112, 233] on icon "-134" at bounding box center [127, 226] width 36 height 36
click at [193, 206] on input "b. -134" at bounding box center [193, 202] width 1 height 7
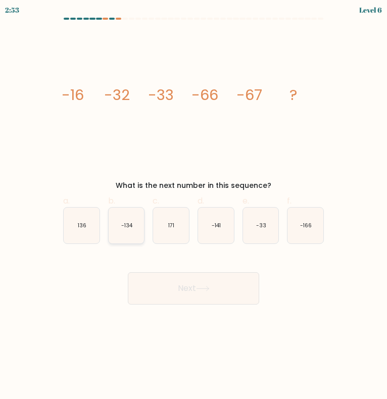
radio input "true"
click at [200, 288] on icon at bounding box center [203, 289] width 14 height 6
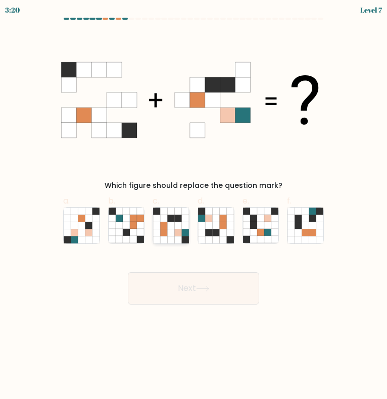
click at [167, 228] on icon at bounding box center [164, 225] width 7 height 7
click at [193, 206] on input "c." at bounding box center [193, 202] width 1 height 7
radio input "true"
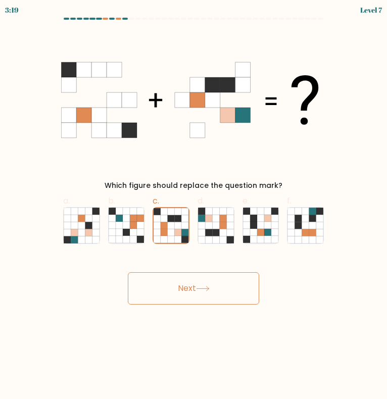
click at [179, 287] on button "Next" at bounding box center [193, 288] width 131 height 32
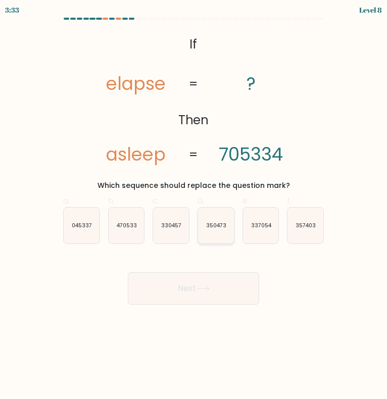
click at [221, 228] on text "350473" at bounding box center [216, 226] width 20 height 8
click at [194, 206] on input "d. 350473" at bounding box center [193, 202] width 1 height 7
radio input "true"
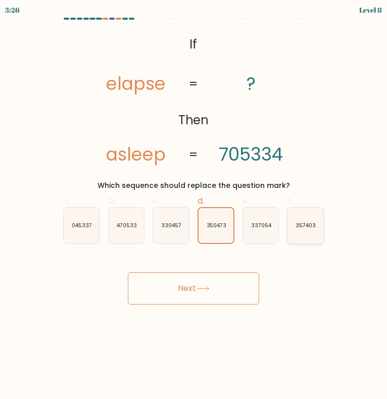
click at [308, 228] on text "357403" at bounding box center [305, 226] width 20 height 8
click at [194, 206] on input "f. 357403" at bounding box center [193, 202] width 1 height 7
radio input "true"
click at [200, 287] on icon at bounding box center [203, 289] width 14 height 6
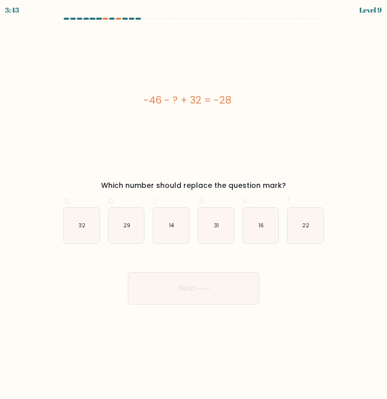
drag, startPoint x: 142, startPoint y: 98, endPoint x: 265, endPoint y: 92, distance: 122.9
click at [265, 92] on div "-46 - ? + 32 = -28" at bounding box center [187, 99] width 265 height 15
copy div "-46 - ? + 32 = -28"
click at [183, 227] on icon "14" at bounding box center [171, 226] width 36 height 36
click at [193, 206] on input "c. 14" at bounding box center [193, 202] width 1 height 7
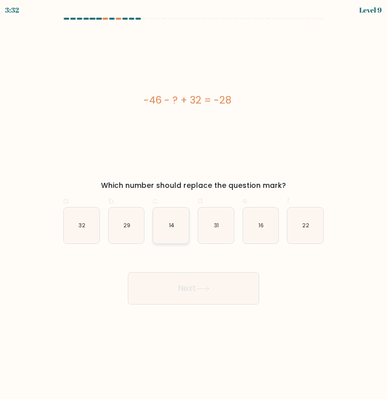
radio input "true"
click at [174, 283] on button "Next" at bounding box center [193, 288] width 131 height 32
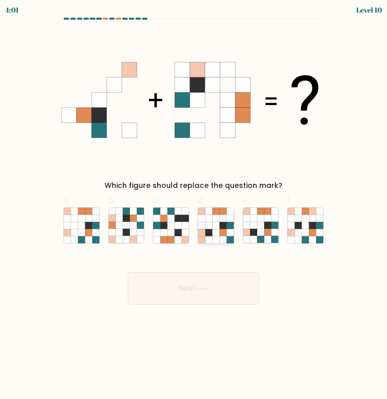
click at [211, 229] on icon at bounding box center [208, 232] width 7 height 7
click at [194, 206] on input "d." at bounding box center [193, 202] width 1 height 7
radio input "true"
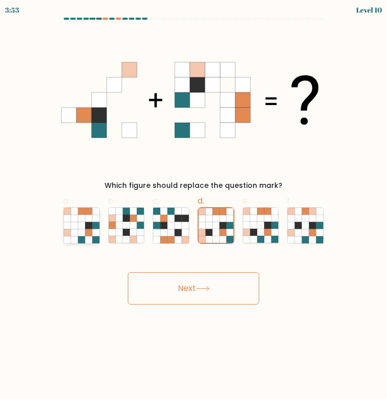
click at [83, 224] on icon at bounding box center [81, 225] width 7 height 7
click at [193, 206] on input "a." at bounding box center [193, 202] width 1 height 7
radio input "true"
click at [205, 290] on icon at bounding box center [203, 289] width 14 height 6
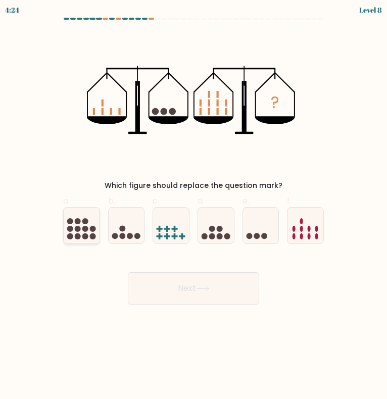
click at [95, 230] on circle at bounding box center [92, 229] width 6 height 6
click at [193, 206] on input "a." at bounding box center [193, 202] width 1 height 7
radio input "true"
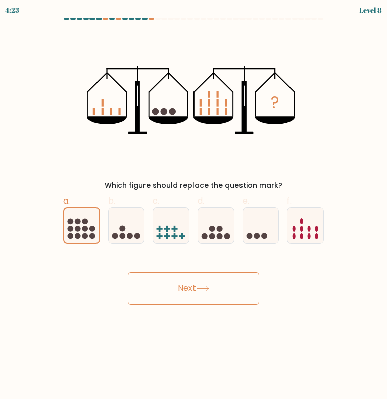
click at [150, 289] on button "Next" at bounding box center [193, 288] width 131 height 32
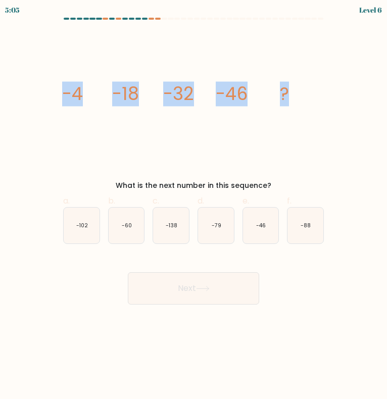
drag, startPoint x: 183, startPoint y: 83, endPoint x: 387, endPoint y: 83, distance: 204.0
click at [387, 83] on html "5:05 Level 6" at bounding box center [193, 199] width 387 height 399
copy g "-4 -18 -32 -46 ?"
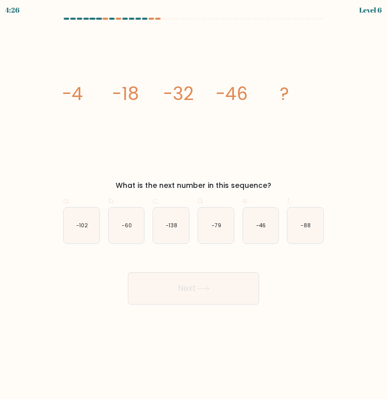
click at [82, 306] on body "4:26 Level 6" at bounding box center [193, 199] width 387 height 399
click at [129, 229] on text "-60" at bounding box center [127, 226] width 10 height 8
click at [193, 206] on input "b. -60" at bounding box center [193, 202] width 1 height 7
radio input "true"
click at [162, 289] on button "Next" at bounding box center [193, 288] width 131 height 32
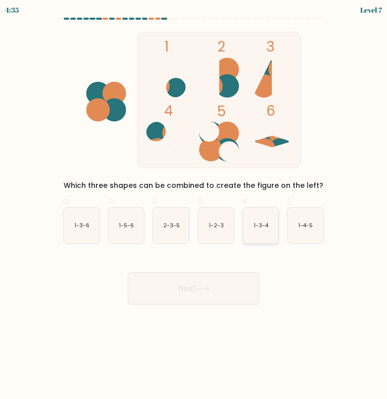
click at [263, 220] on icon "1-3-4" at bounding box center [261, 226] width 36 height 36
click at [194, 206] on input "e. 1-3-4" at bounding box center [193, 202] width 1 height 7
radio input "true"
click at [230, 292] on button "Next" at bounding box center [193, 288] width 131 height 32
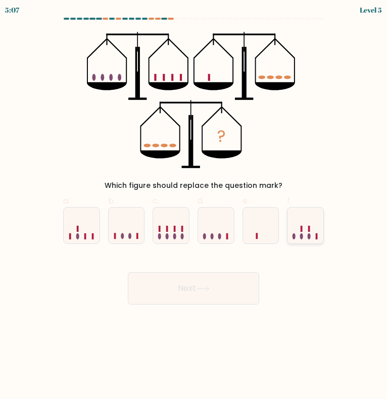
click at [318, 218] on icon at bounding box center [305, 226] width 36 height 30
click at [194, 206] on input "f." at bounding box center [193, 202] width 1 height 7
radio input "true"
click at [188, 301] on button "Next" at bounding box center [193, 288] width 131 height 32
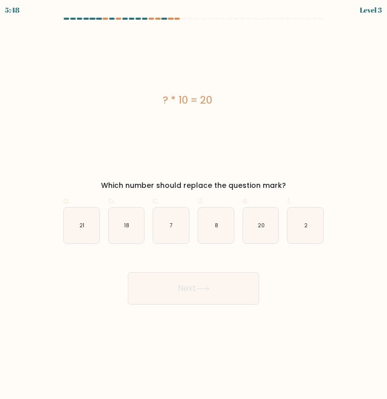
drag, startPoint x: 159, startPoint y: 92, endPoint x: 229, endPoint y: 75, distance: 72.3
click at [229, 75] on div "? * 10 = 20" at bounding box center [187, 100] width 265 height 136
copy div "? * 10 = 20"
click at [315, 219] on icon "2" at bounding box center [305, 226] width 36 height 36
click at [194, 206] on input "f. 2" at bounding box center [193, 202] width 1 height 7
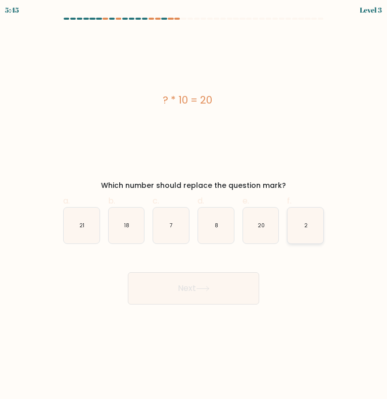
radio input "true"
click at [212, 285] on button "Next" at bounding box center [193, 288] width 131 height 32
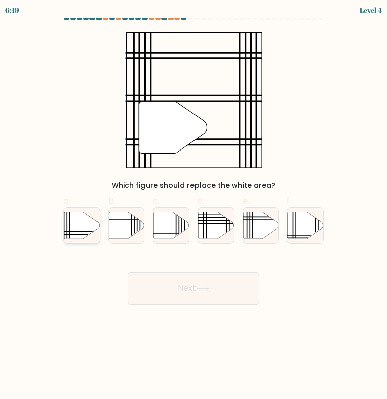
click at [80, 232] on icon at bounding box center [82, 225] width 36 height 27
click at [193, 206] on input "a." at bounding box center [193, 202] width 1 height 7
radio input "true"
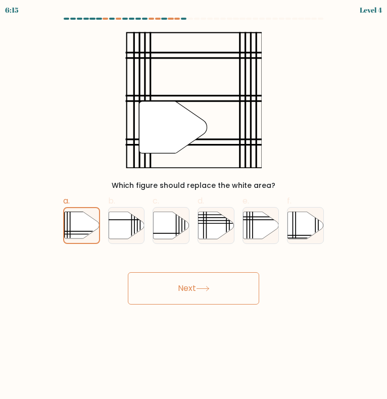
click at [186, 270] on div "Next" at bounding box center [193, 276] width 273 height 57
click at [184, 288] on button "Next" at bounding box center [193, 288] width 131 height 32
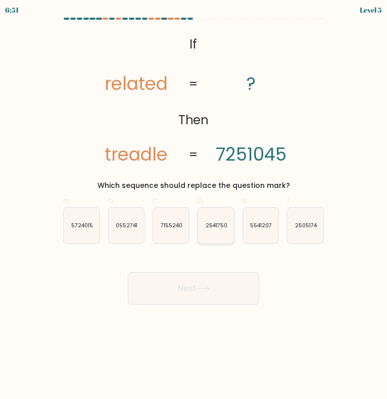
click at [205, 230] on icon "2541750" at bounding box center [216, 226] width 36 height 36
click at [194, 206] on input "d. 2541750" at bounding box center [193, 202] width 1 height 7
radio input "true"
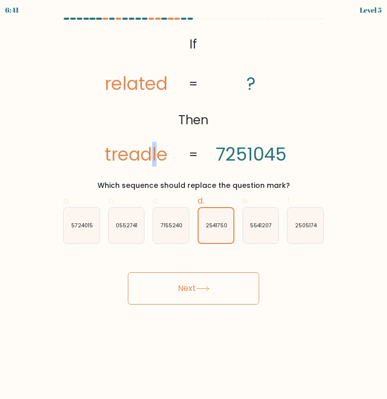
click at [156, 155] on tspan "treadle" at bounding box center [136, 154] width 63 height 25
click at [203, 294] on button "Next" at bounding box center [193, 288] width 131 height 32
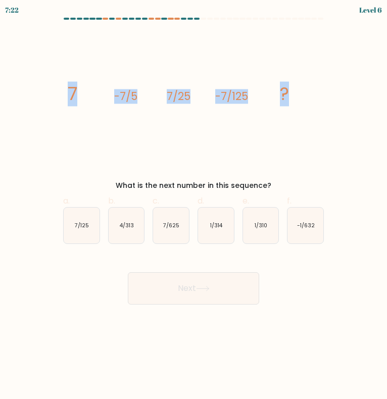
drag, startPoint x: 72, startPoint y: 95, endPoint x: 318, endPoint y: 92, distance: 245.4
click at [318, 92] on icon "image/svg+xml 7 -7/5 7/25 -7/125 ?" at bounding box center [193, 100] width 265 height 136
copy g "7 -7/5 7/25 -7/125 ?"
click at [181, 227] on icon "7/625" at bounding box center [171, 226] width 36 height 36
click at [193, 206] on input "c. 7/625" at bounding box center [193, 202] width 1 height 7
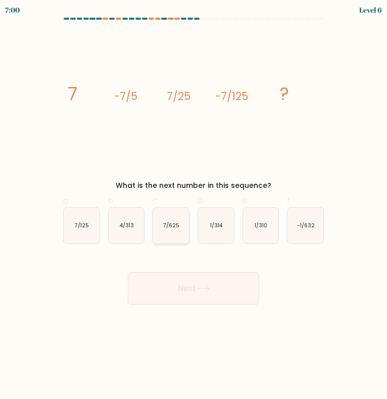
radio input "true"
click at [189, 290] on button "Next" at bounding box center [193, 288] width 131 height 32
click at [225, 306] on body "6:54 Level 6" at bounding box center [193, 199] width 387 height 399
click at [214, 293] on button "Next" at bounding box center [193, 288] width 131 height 32
click at [173, 288] on button "Next" at bounding box center [193, 288] width 131 height 32
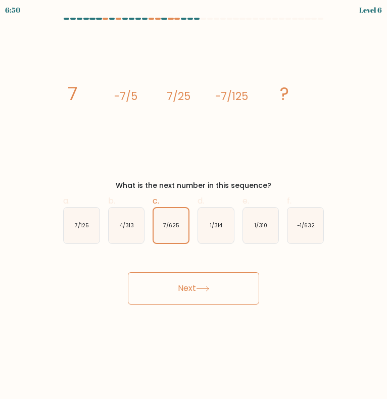
click at [173, 288] on button "Next" at bounding box center [193, 288] width 131 height 32
click at [189, 286] on button "Next" at bounding box center [193, 288] width 131 height 32
click at [175, 224] on text "7/625" at bounding box center [171, 226] width 16 height 8
click at [193, 206] on input "c. 7/625" at bounding box center [193, 202] width 1 height 7
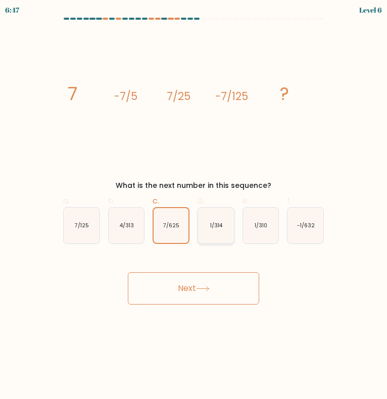
click at [217, 221] on icon "1/314" at bounding box center [216, 226] width 36 height 36
click at [194, 206] on input "d. 1/314" at bounding box center [193, 202] width 1 height 7
radio input "true"
click at [164, 222] on text "7/625" at bounding box center [171, 226] width 16 height 8
click at [193, 206] on input "c. 7/625" at bounding box center [193, 202] width 1 height 7
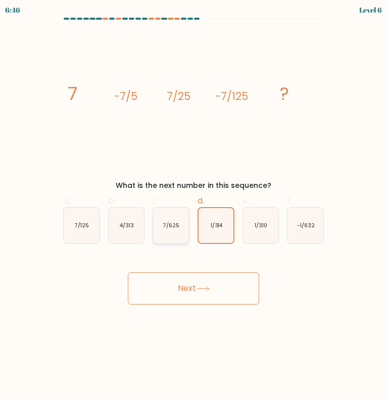
radio input "true"
click at [170, 288] on button "Next" at bounding box center [193, 288] width 131 height 32
